Goal: Task Accomplishment & Management: Complete application form

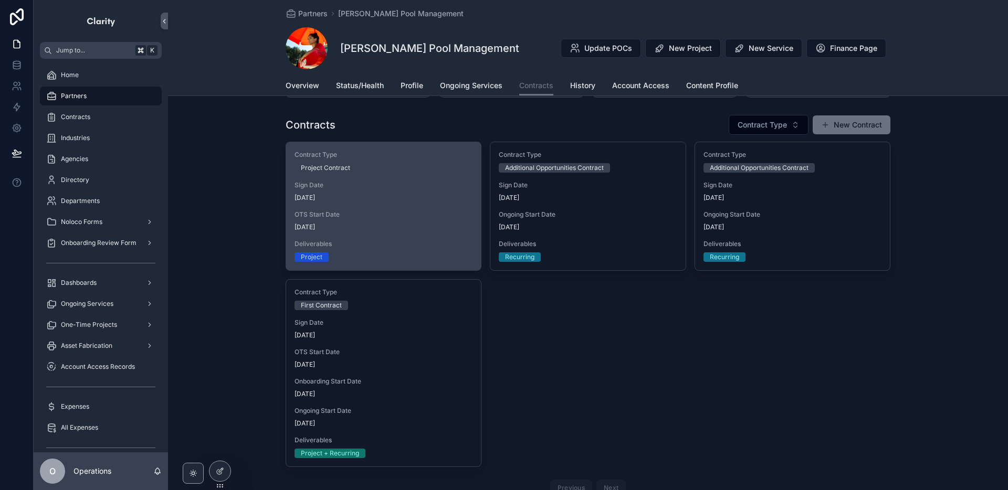
scroll to position [48, 0]
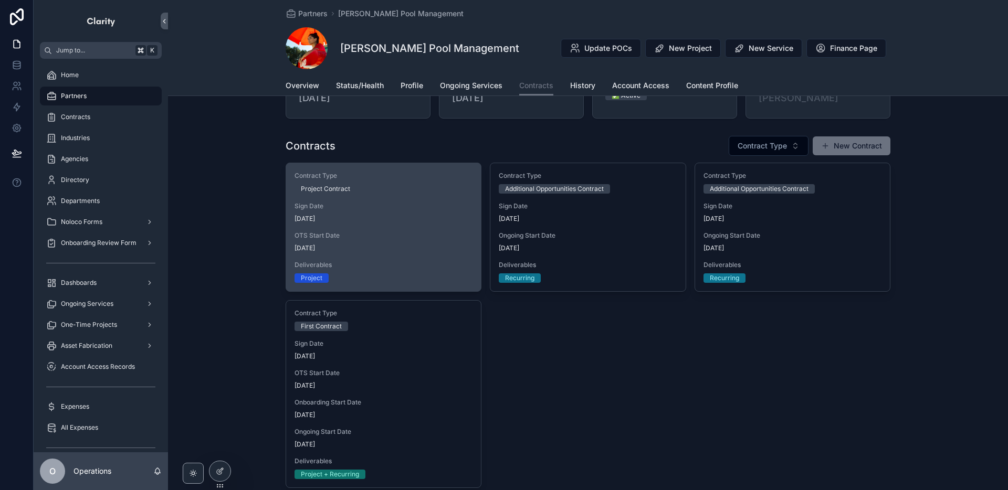
click at [426, 231] on span "OTS Start Date" at bounding box center [383, 235] width 178 height 8
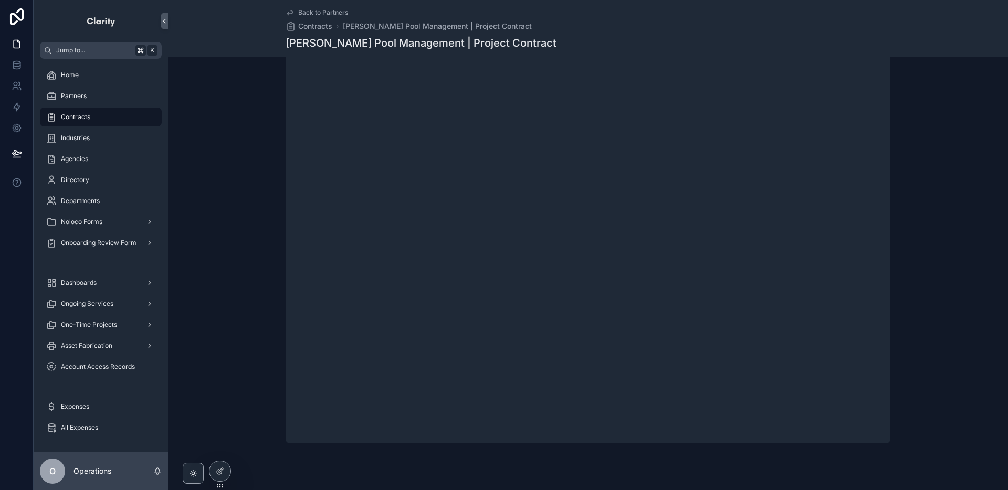
scroll to position [264, 0]
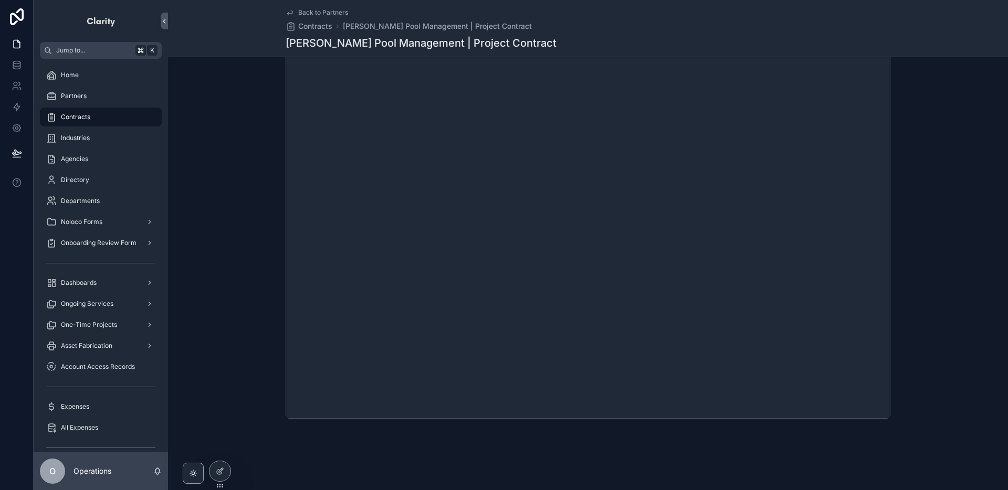
click at [329, 12] on span "Back to Partners" at bounding box center [323, 12] width 50 height 8
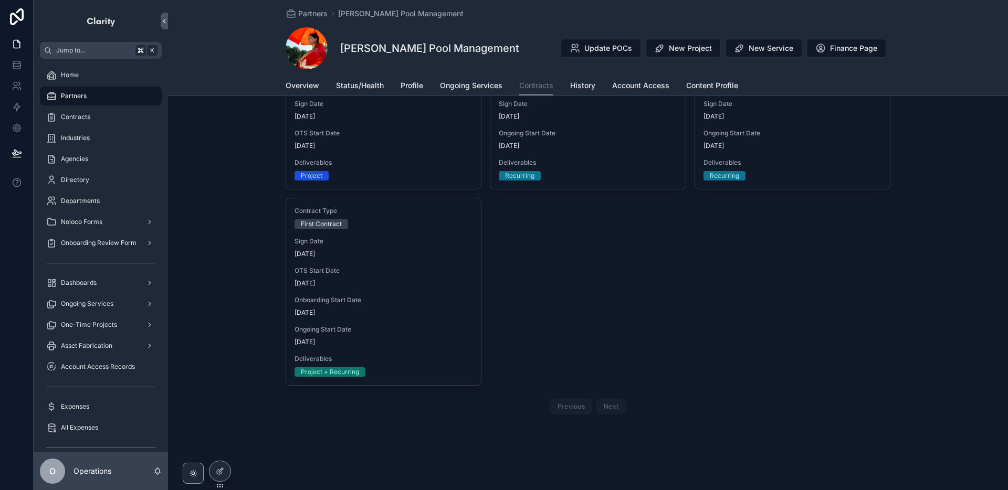
scroll to position [150, 0]
click at [318, 16] on span "Partners" at bounding box center [312, 13] width 29 height 10
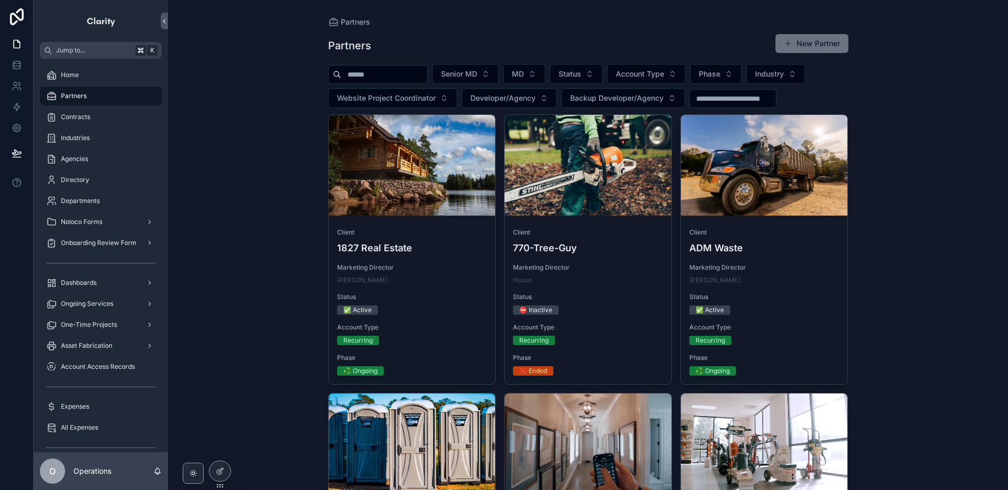
click at [382, 75] on input "scrollable content" at bounding box center [384, 74] width 86 height 15
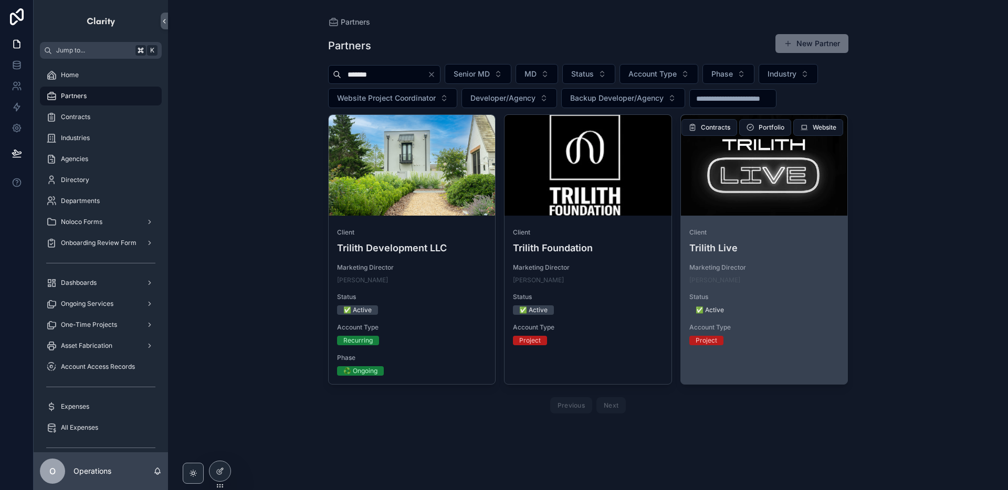
type input "*******"
click at [797, 203] on div "scrollable content" at bounding box center [764, 165] width 167 height 101
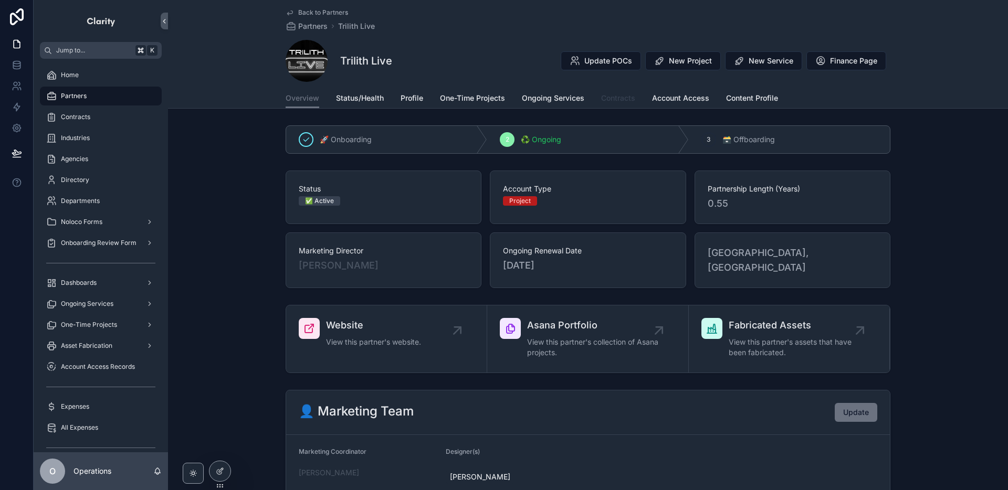
click at [607, 104] on link "Contracts" at bounding box center [618, 99] width 34 height 21
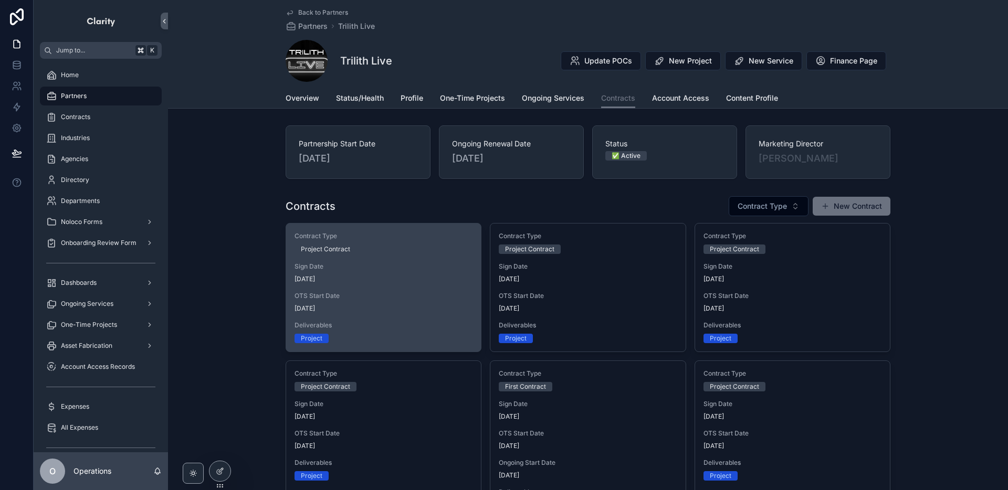
click at [408, 324] on span "Deliverables" at bounding box center [383, 325] width 178 height 8
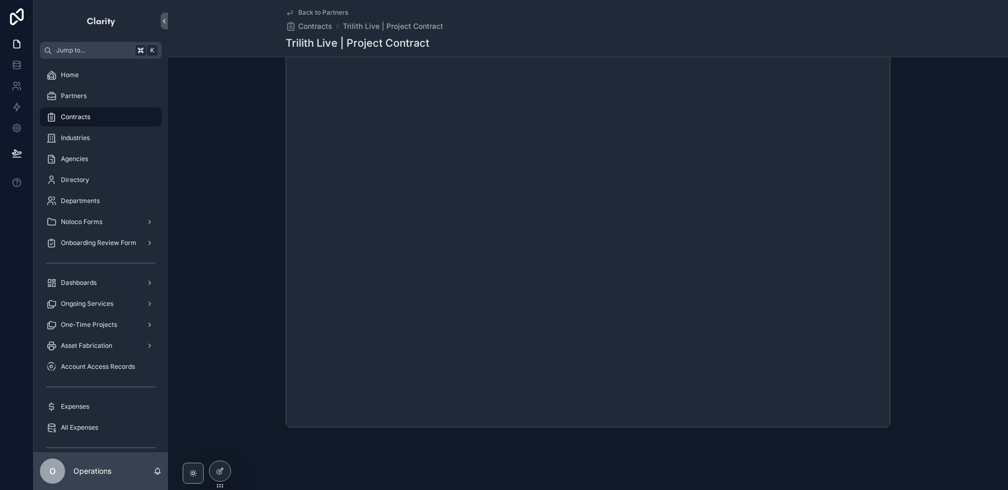
scroll to position [264, 0]
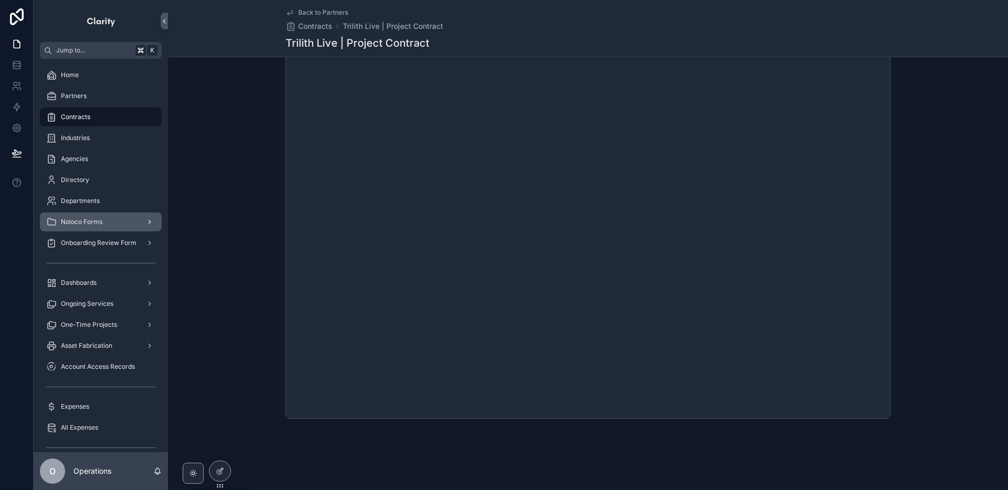
click at [104, 225] on div "Noloco Forms" at bounding box center [100, 222] width 109 height 17
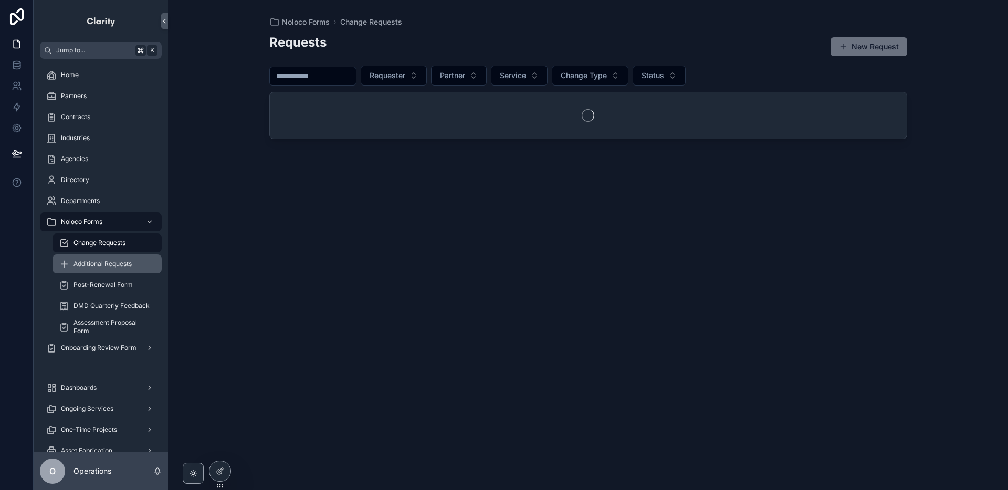
click at [106, 264] on span "Additional Requests" at bounding box center [102, 264] width 58 height 8
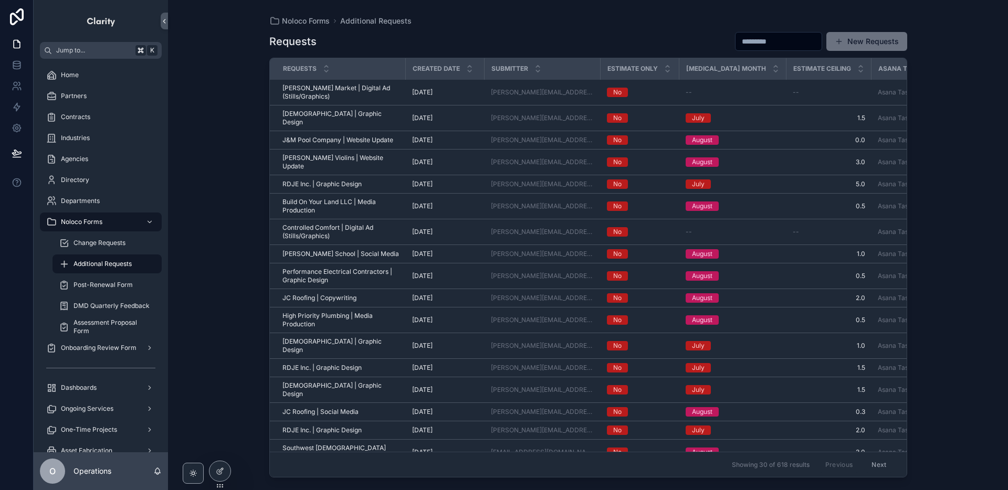
click at [877, 34] on button "New Requests" at bounding box center [866, 41] width 81 height 19
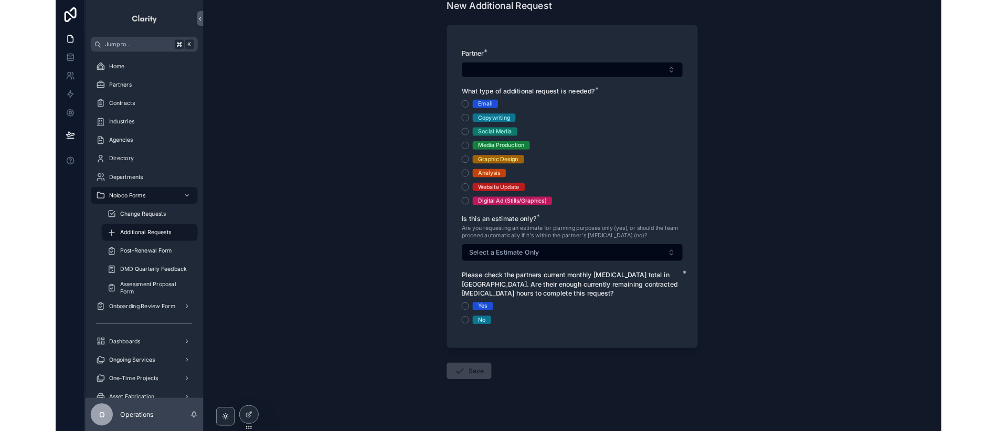
scroll to position [41, 0]
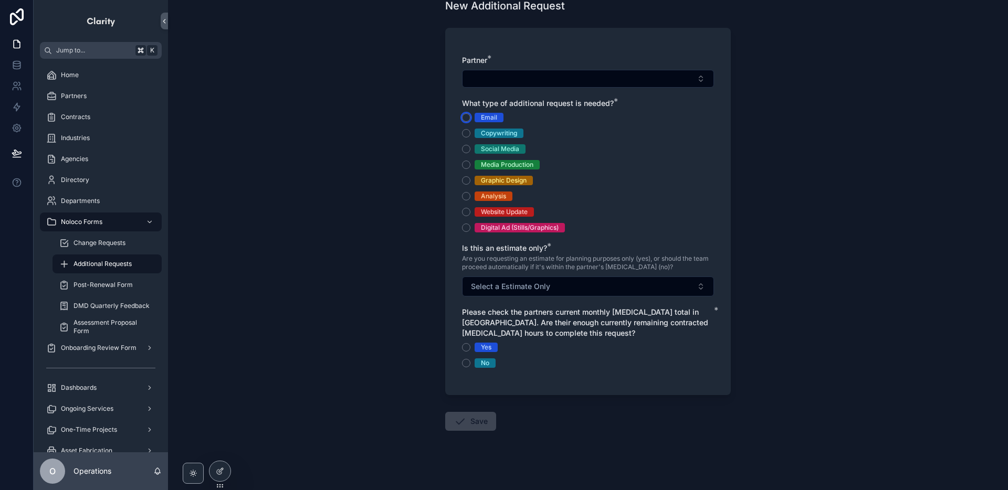
click at [465, 117] on button "Email" at bounding box center [466, 117] width 8 height 8
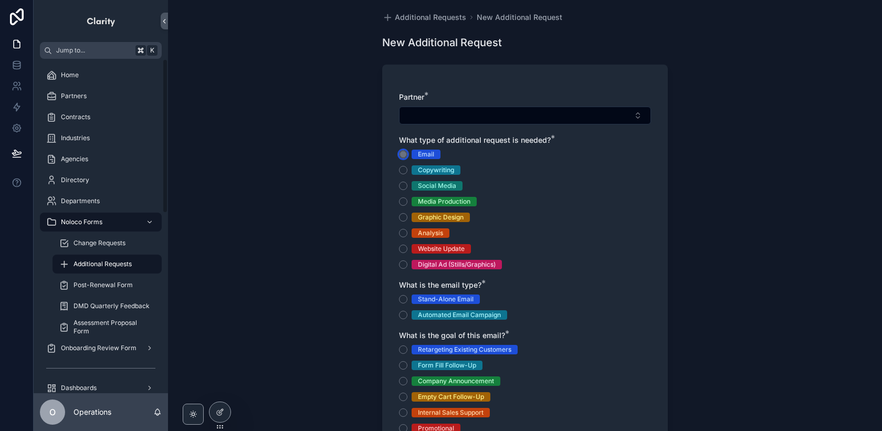
scroll to position [0, 0]
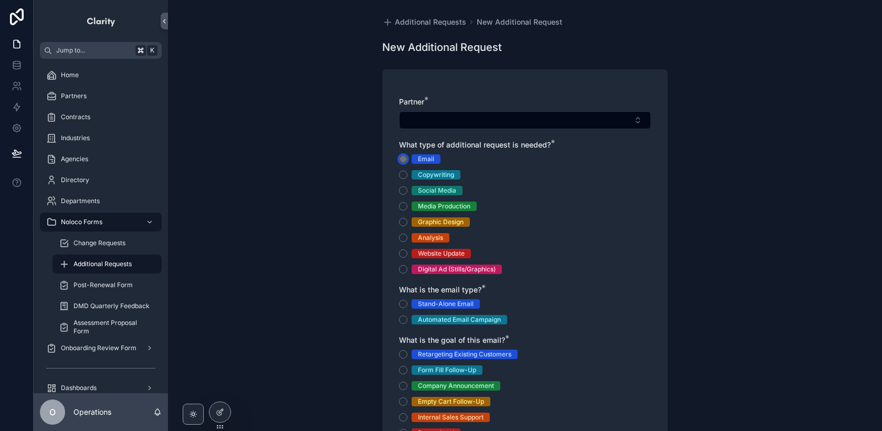
click at [403, 157] on circle "scrollable content" at bounding box center [403, 159] width 6 height 6
click at [102, 260] on span "Additional Requests" at bounding box center [102, 264] width 58 height 8
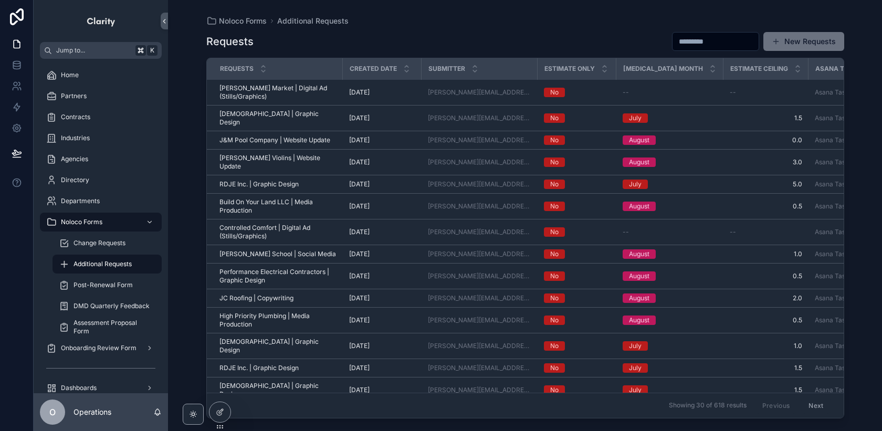
click at [793, 45] on button "New Requests" at bounding box center [803, 41] width 81 height 19
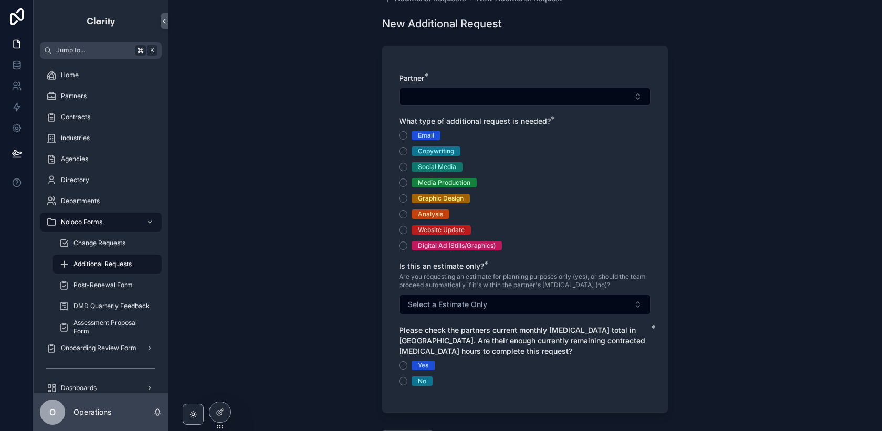
scroll to position [26, 0]
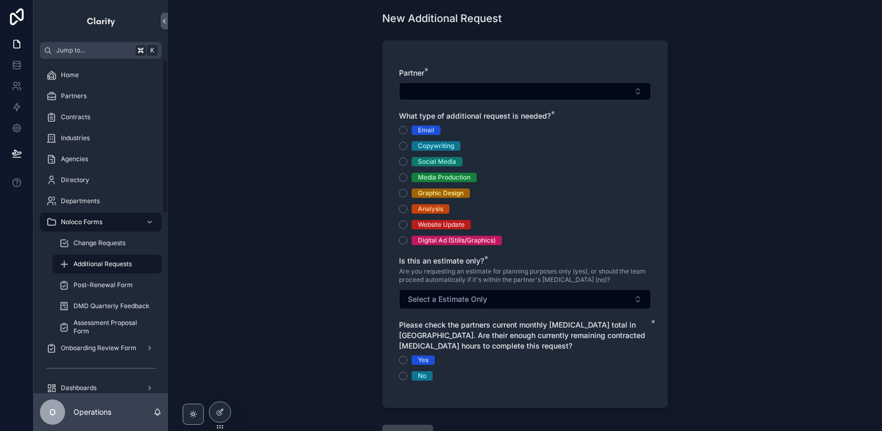
click at [450, 311] on div "Partner * What type of additional request is needed? * Email Copywriting Social…" at bounding box center [525, 229] width 252 height 323
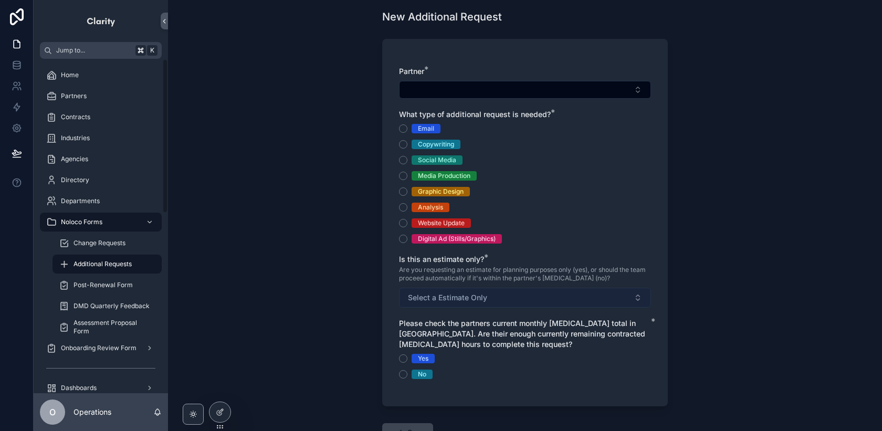
scroll to position [30, 0]
click at [448, 304] on button "Select a Estimate Only" at bounding box center [525, 298] width 252 height 20
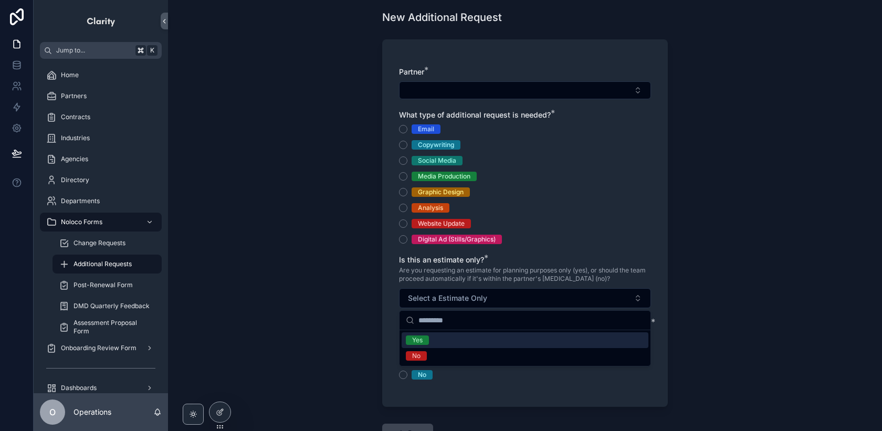
click at [449, 335] on div "Yes" at bounding box center [524, 340] width 247 height 16
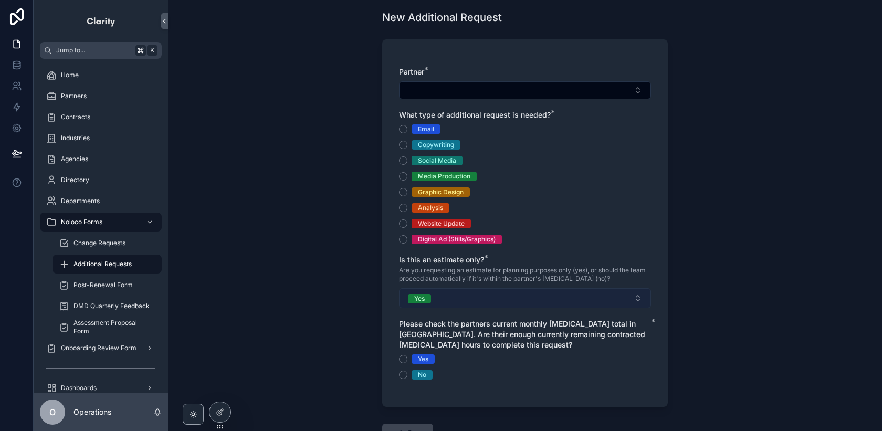
click at [431, 306] on button "Yes" at bounding box center [525, 298] width 252 height 20
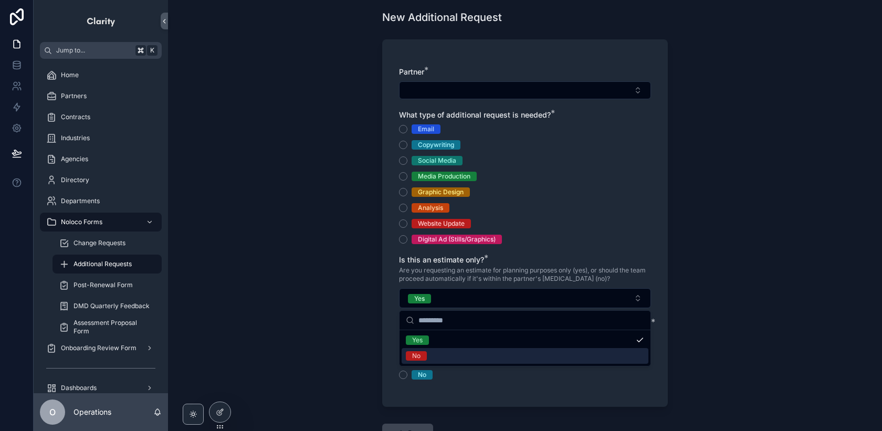
click at [439, 354] on div "No" at bounding box center [524, 356] width 247 height 16
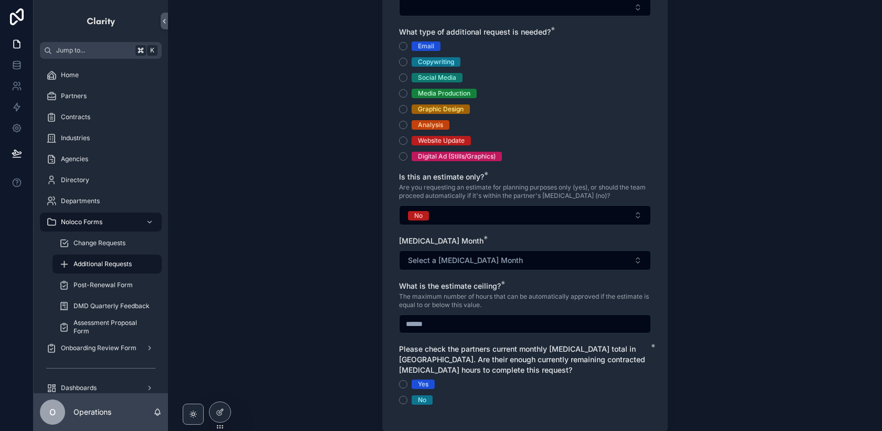
scroll to position [115, 0]
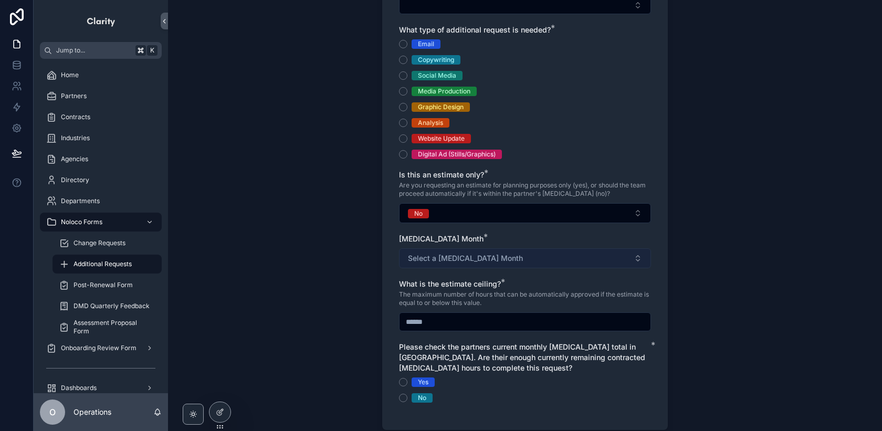
click at [424, 255] on span "Select a [MEDICAL_DATA] Month" at bounding box center [465, 258] width 115 height 10
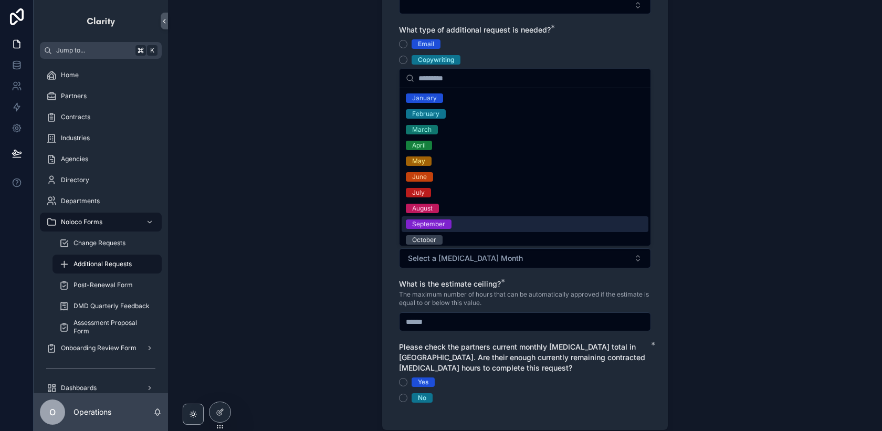
click at [426, 225] on div "September" at bounding box center [428, 223] width 33 height 9
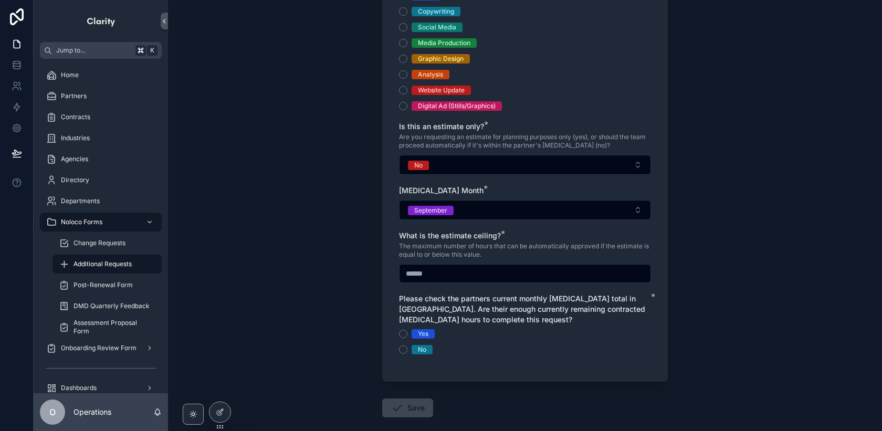
scroll to position [165, 0]
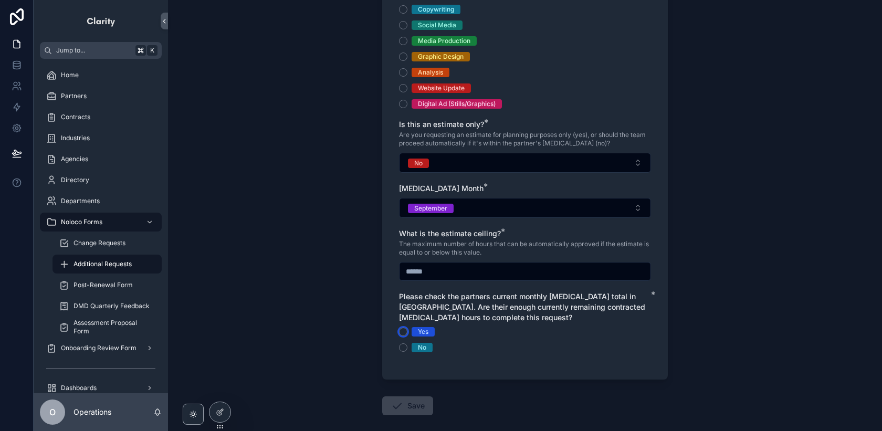
click at [403, 333] on button "Yes" at bounding box center [403, 331] width 8 height 8
click at [405, 347] on button "No" at bounding box center [403, 347] width 8 height 8
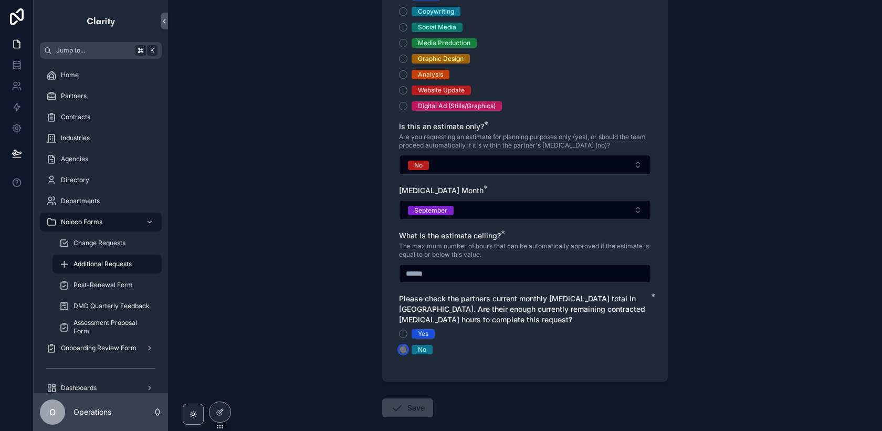
scroll to position [5, 0]
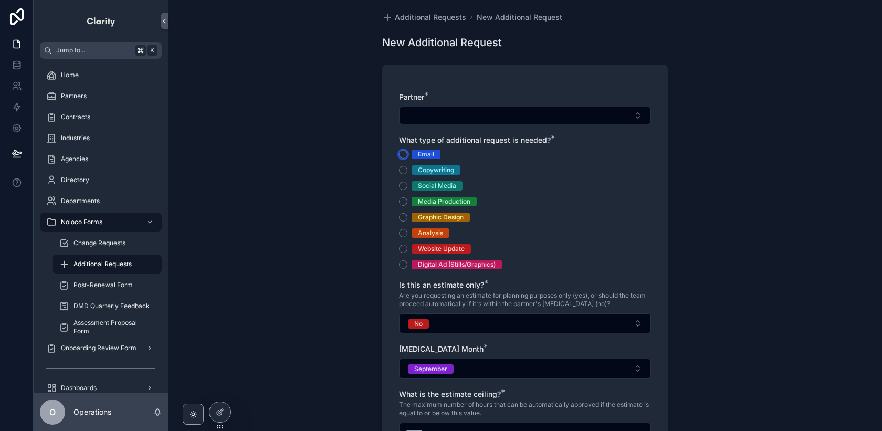
click at [404, 156] on button "Email" at bounding box center [403, 154] width 8 height 8
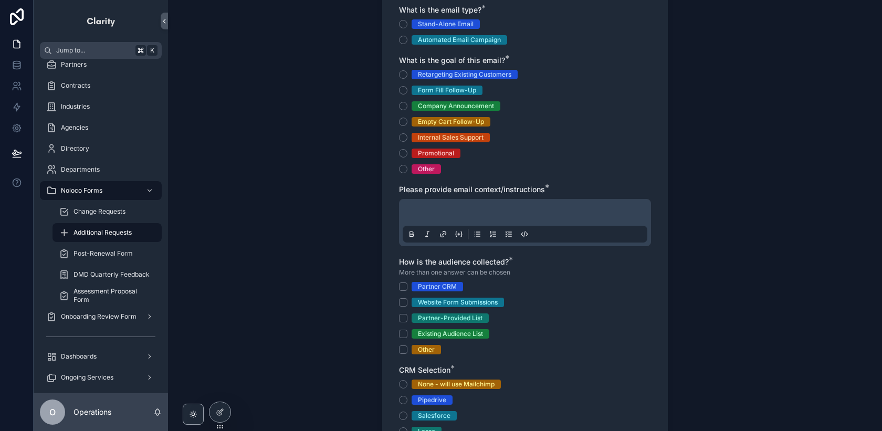
scroll to position [0, 0]
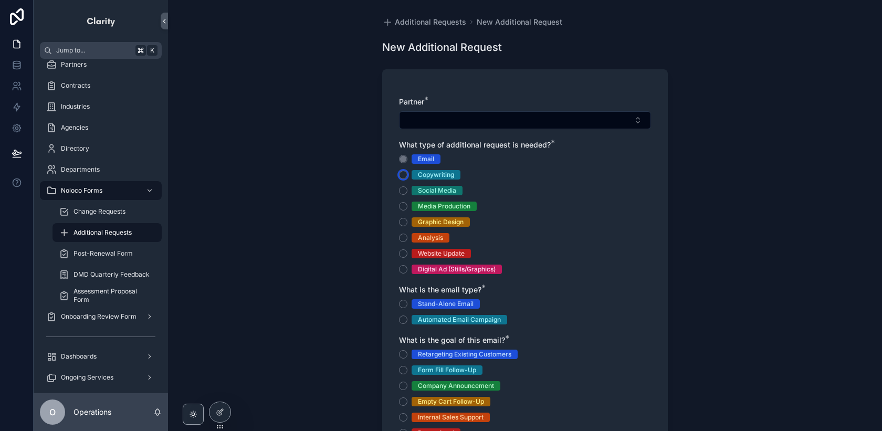
click at [405, 172] on button "Copywriting" at bounding box center [403, 175] width 8 height 8
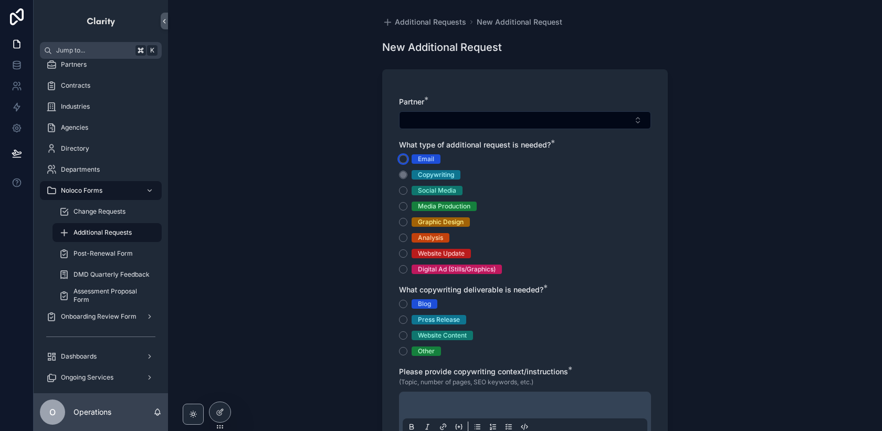
click at [405, 156] on button "Email" at bounding box center [403, 159] width 8 height 8
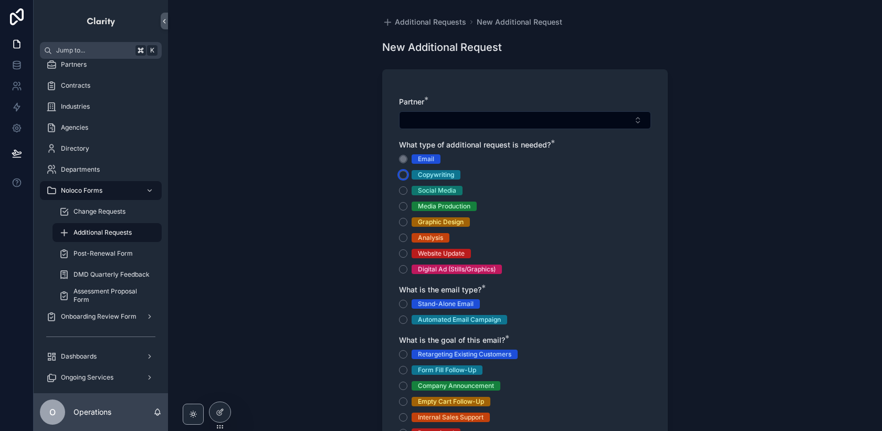
click at [404, 173] on button "Copywriting" at bounding box center [403, 175] width 8 height 8
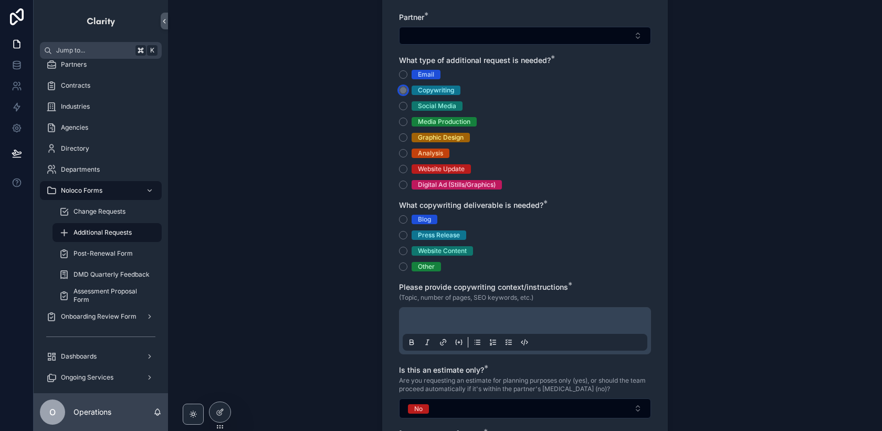
scroll to position [92, 0]
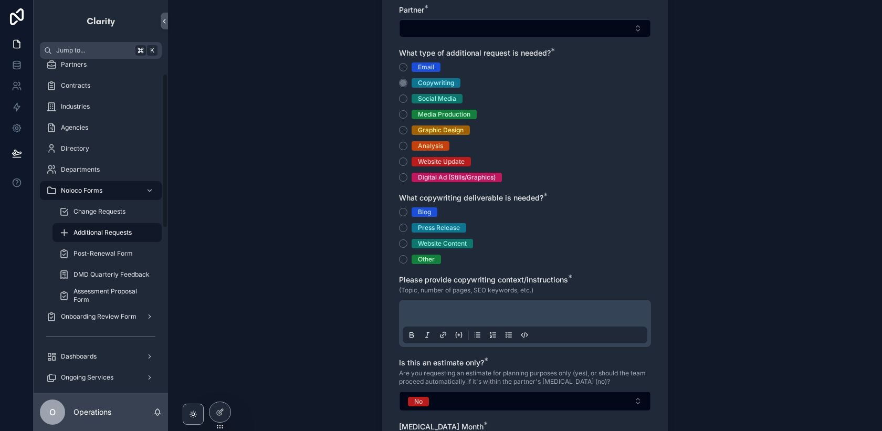
click at [126, 232] on span "Additional Requests" at bounding box center [102, 232] width 58 height 8
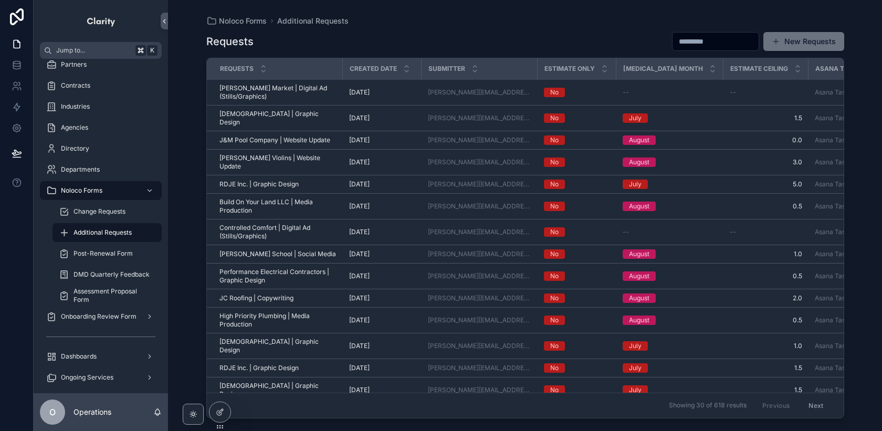
drag, startPoint x: 825, startPoint y: 45, endPoint x: 760, endPoint y: 62, distance: 66.7
click at [825, 45] on button "New Requests" at bounding box center [803, 41] width 81 height 19
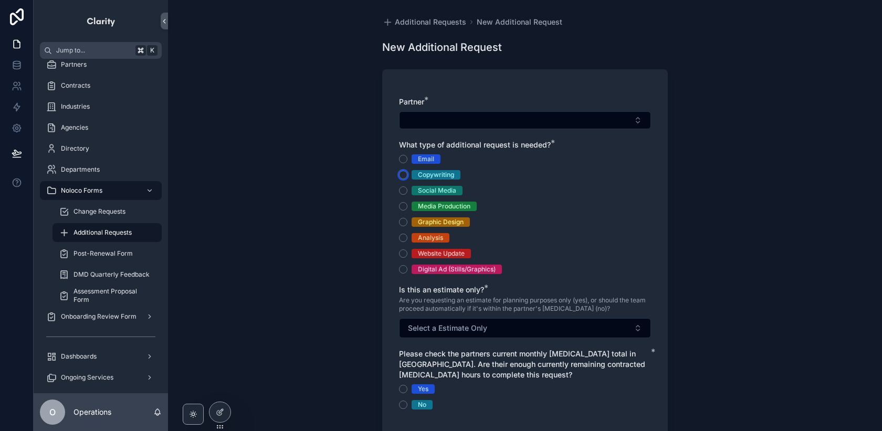
click at [406, 175] on button "Copywriting" at bounding box center [403, 175] width 8 height 8
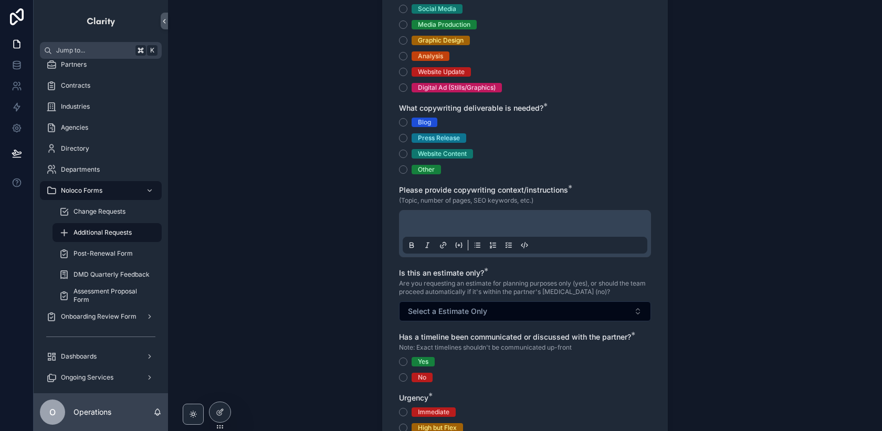
scroll to position [176, 0]
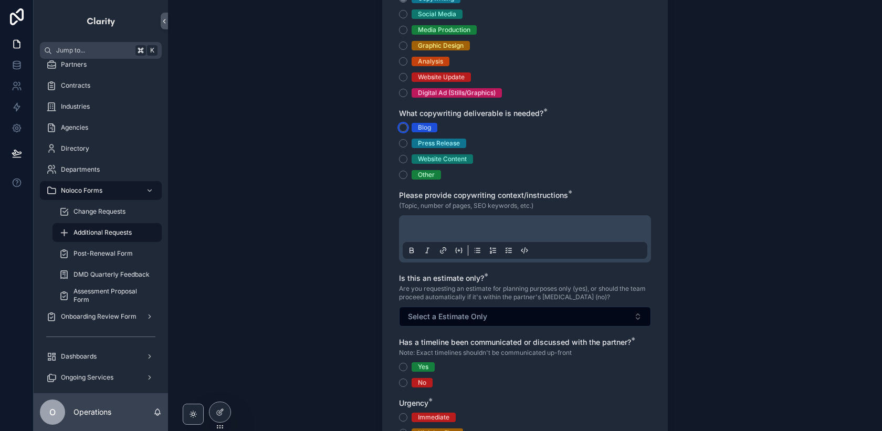
click at [404, 130] on button "Blog" at bounding box center [403, 127] width 8 height 8
click at [404, 144] on button "Press Release" at bounding box center [403, 143] width 8 height 8
click at [404, 159] on button "Website Content" at bounding box center [403, 159] width 8 height 8
click at [405, 175] on button "Other" at bounding box center [403, 175] width 8 height 8
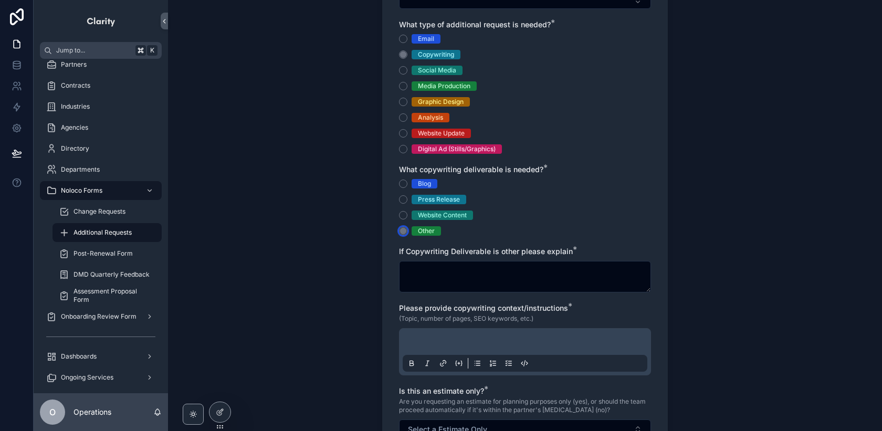
scroll to position [112, 0]
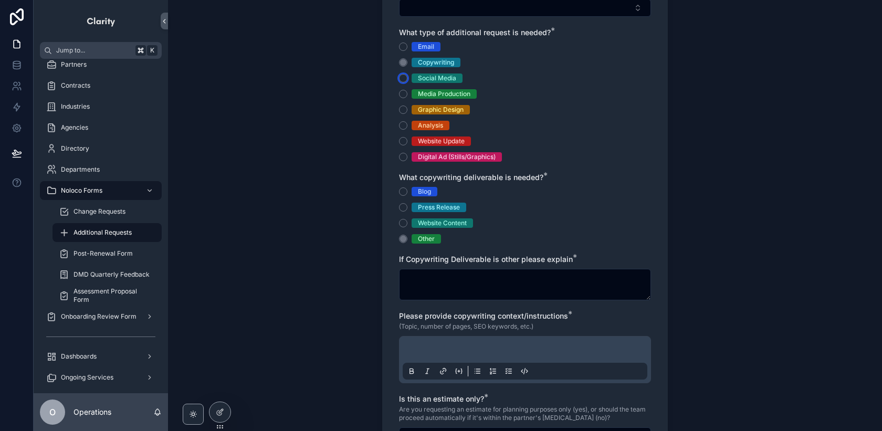
click at [399, 78] on button "Social Media" at bounding box center [403, 78] width 8 height 8
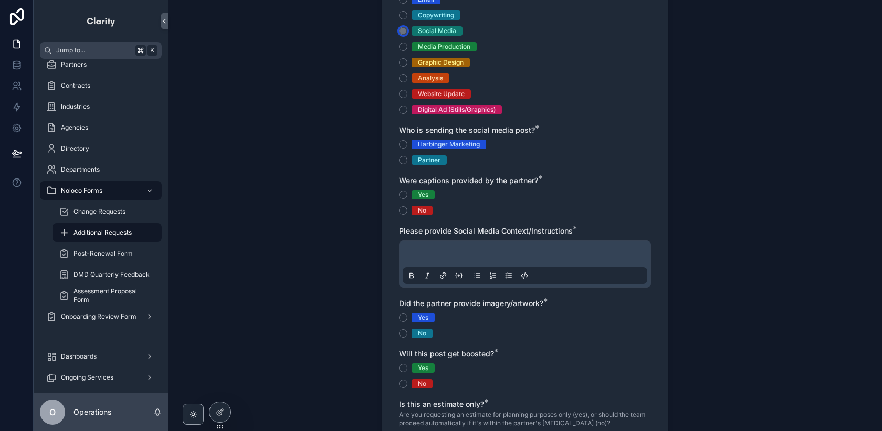
scroll to position [160, 0]
drag, startPoint x: 403, startPoint y: 197, endPoint x: 404, endPoint y: 207, distance: 10.5
click at [403, 197] on button "Yes" at bounding box center [403, 194] width 8 height 8
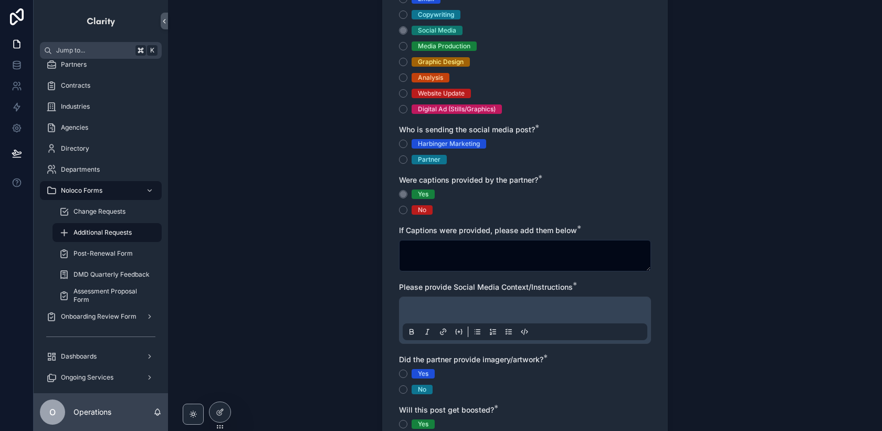
click at [404, 214] on div "No" at bounding box center [525, 209] width 252 height 9
click at [404, 210] on button "No" at bounding box center [403, 210] width 8 height 8
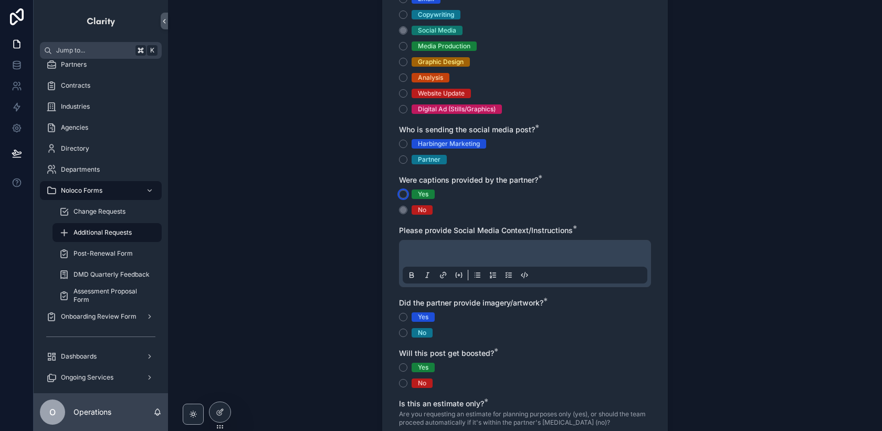
click at [404, 197] on button "Yes" at bounding box center [403, 194] width 8 height 8
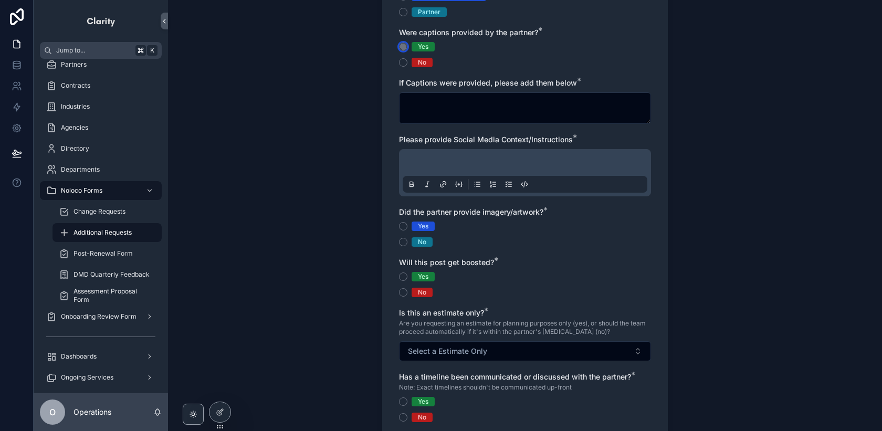
scroll to position [312, 0]
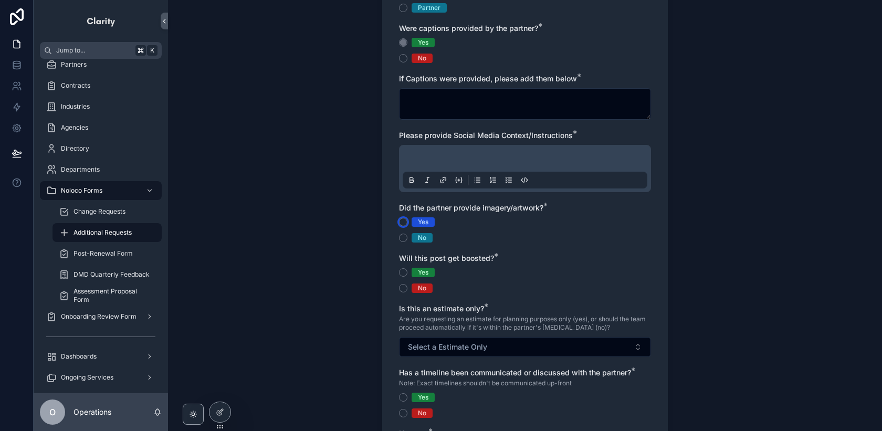
click at [403, 223] on button "Yes" at bounding box center [403, 222] width 8 height 8
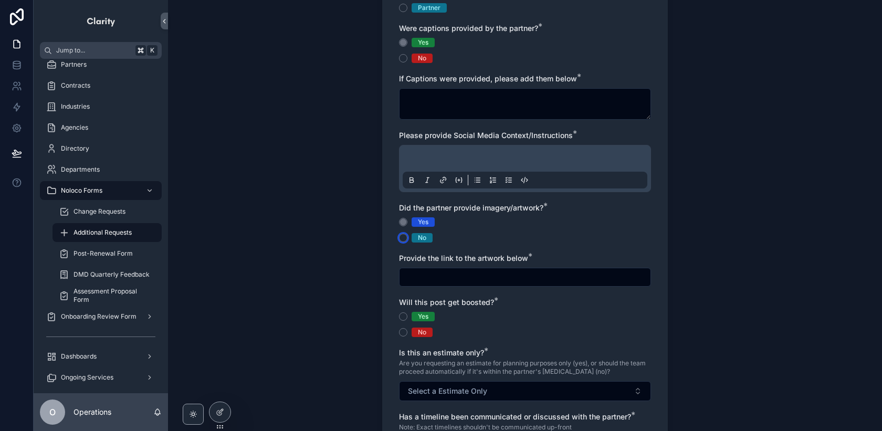
click at [402, 238] on button "No" at bounding box center [403, 238] width 8 height 8
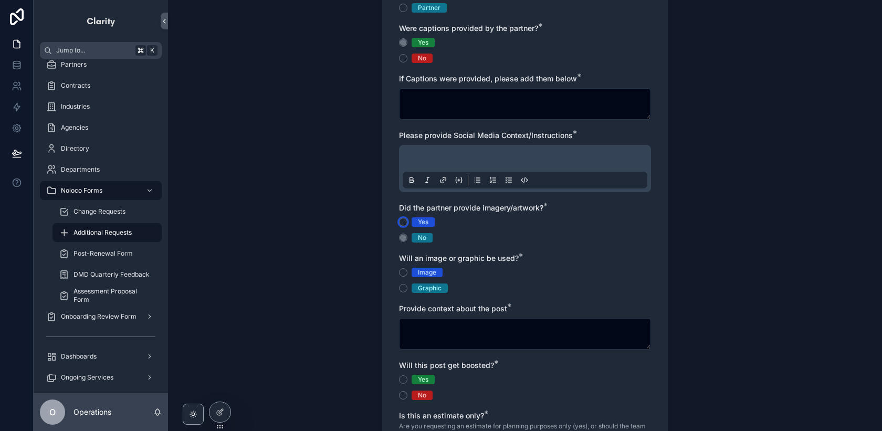
click at [403, 221] on button "Yes" at bounding box center [403, 222] width 8 height 8
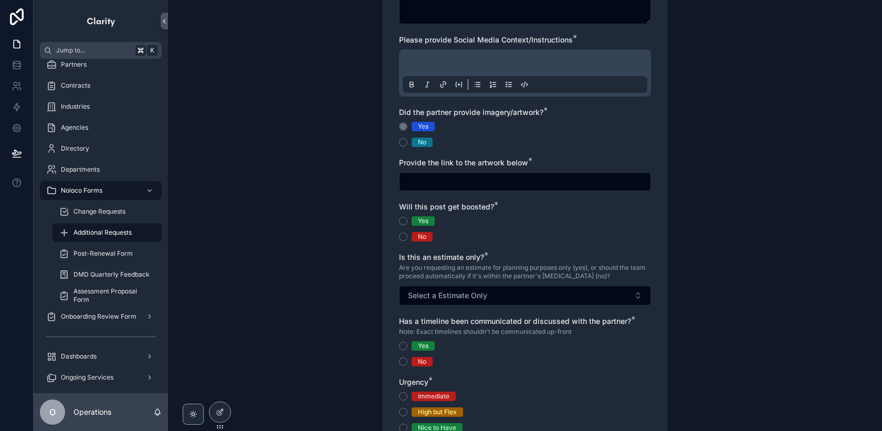
scroll to position [421, 0]
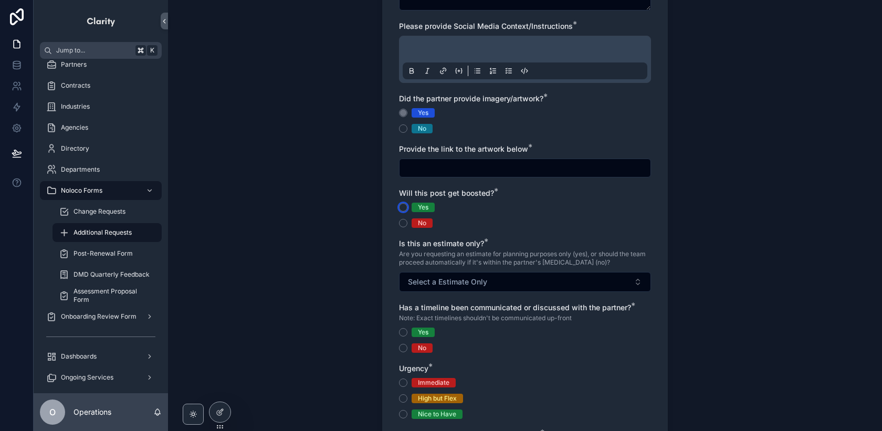
drag, startPoint x: 405, startPoint y: 208, endPoint x: 405, endPoint y: 218, distance: 10.0
click at [405, 208] on button "Yes" at bounding box center [403, 207] width 8 height 8
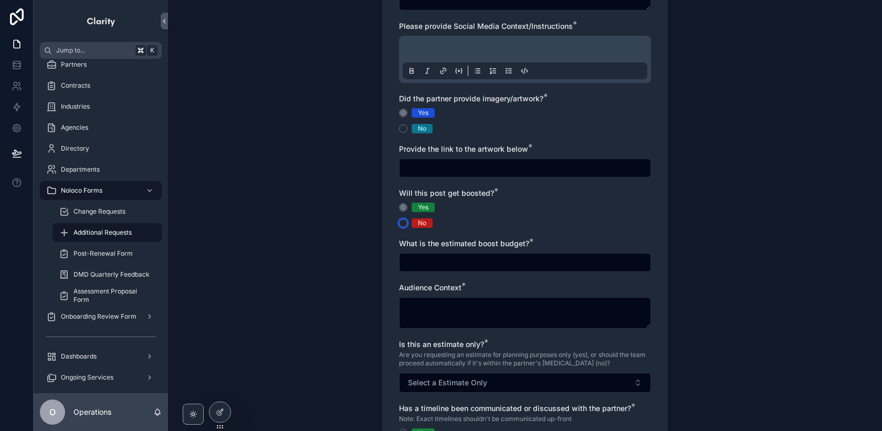
click at [405, 219] on button "No" at bounding box center [403, 223] width 8 height 8
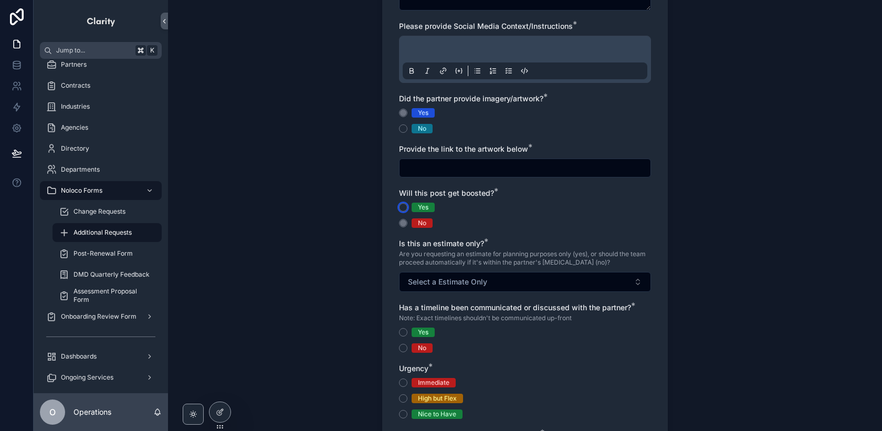
click at [405, 205] on button "Yes" at bounding box center [403, 207] width 8 height 8
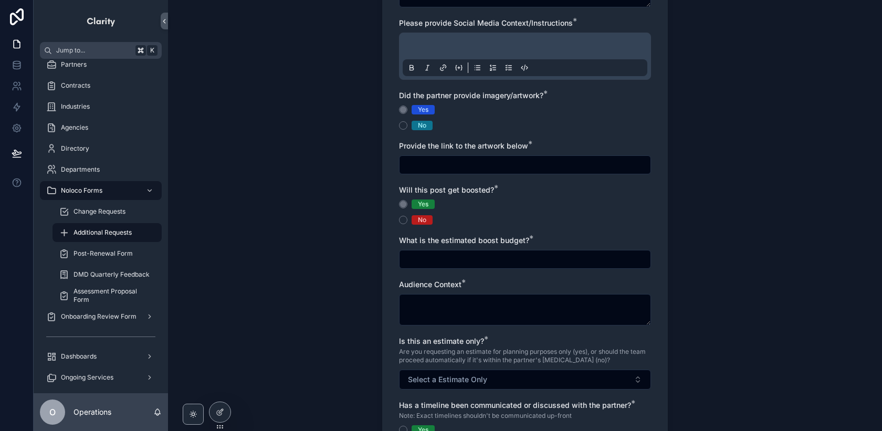
scroll to position [426, 0]
